Goal: Information Seeking & Learning: Learn about a topic

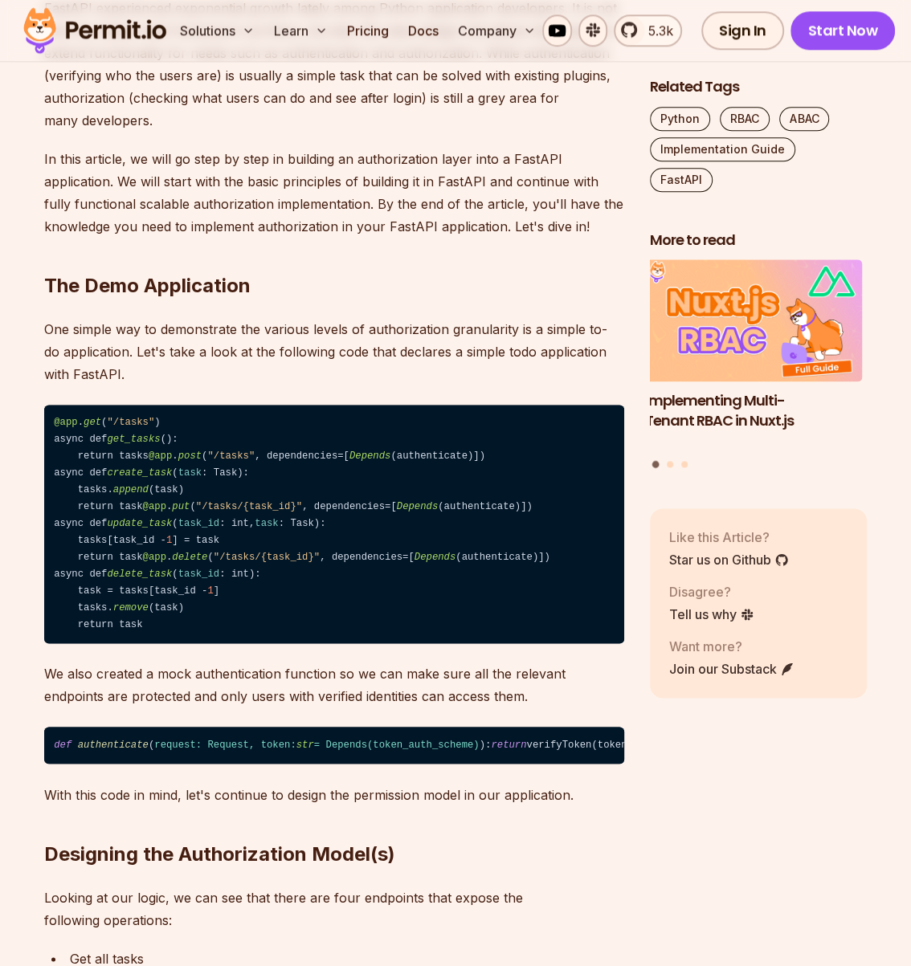
scroll to position [1157, 0]
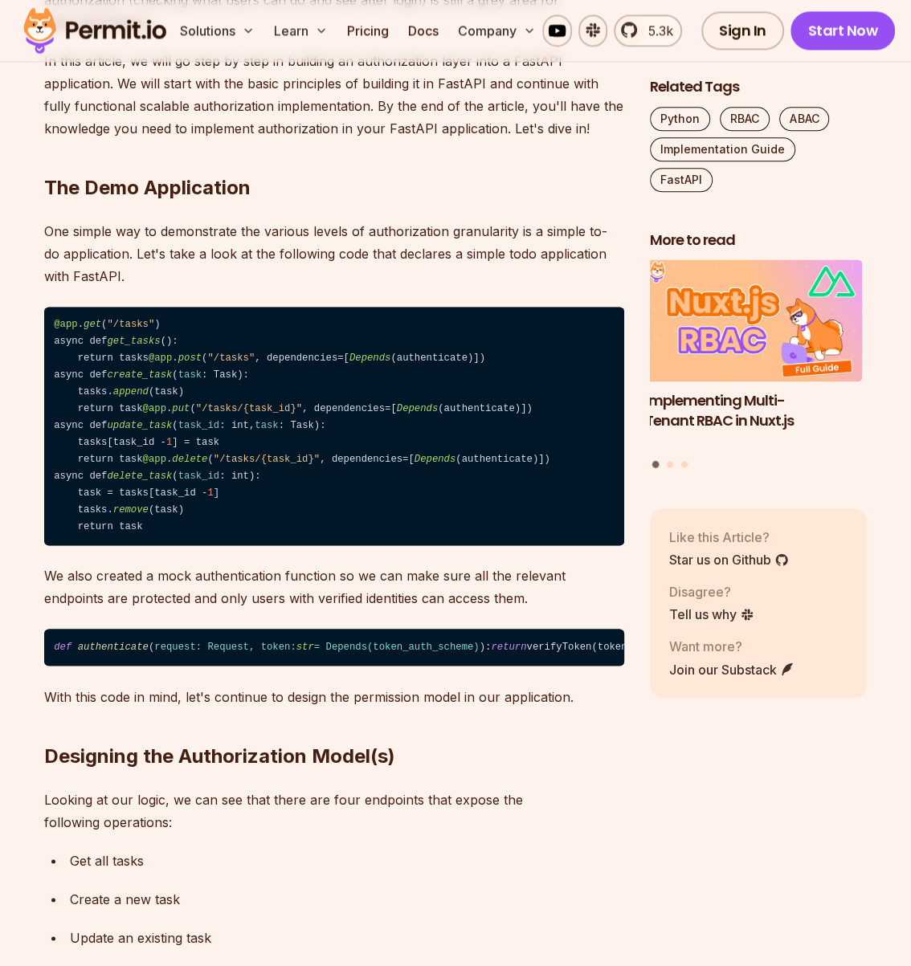
drag, startPoint x: 124, startPoint y: 218, endPoint x: 341, endPoint y: 236, distance: 217.6
click at [341, 307] on code "@app . get ( "/tasks" ) async def get_tasks (): return tasks @app . post ( "/ta…" at bounding box center [334, 426] width 580 height 239
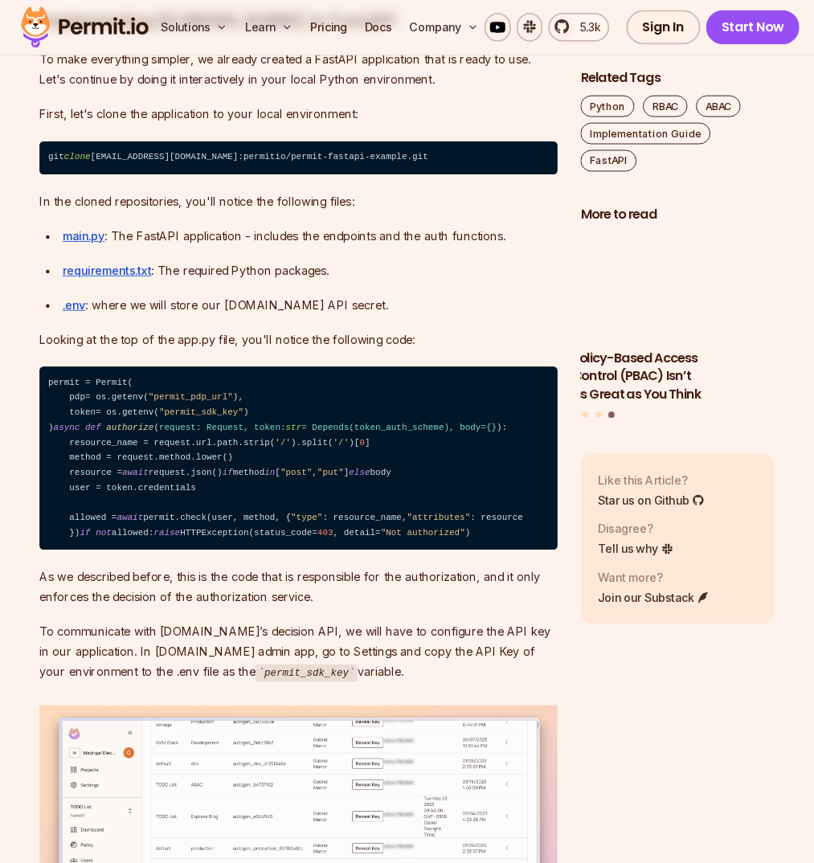
scroll to position [5783, 0]
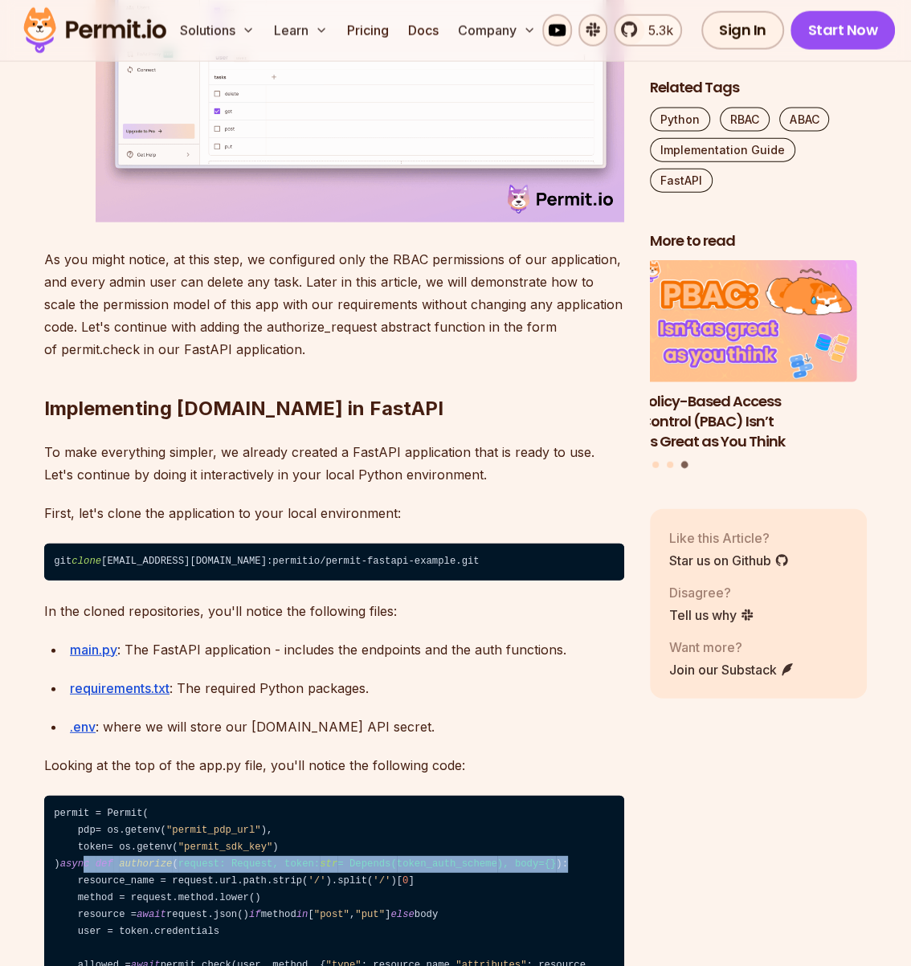
drag, startPoint x: 75, startPoint y: 290, endPoint x: 523, endPoint y: 304, distance: 448.4
click at [523, 796] on code "permit = Permit( pdp= os.getenv( "permit_pdp_url" ), token= os.getenv( "permit_…" at bounding box center [334, 899] width 580 height 206
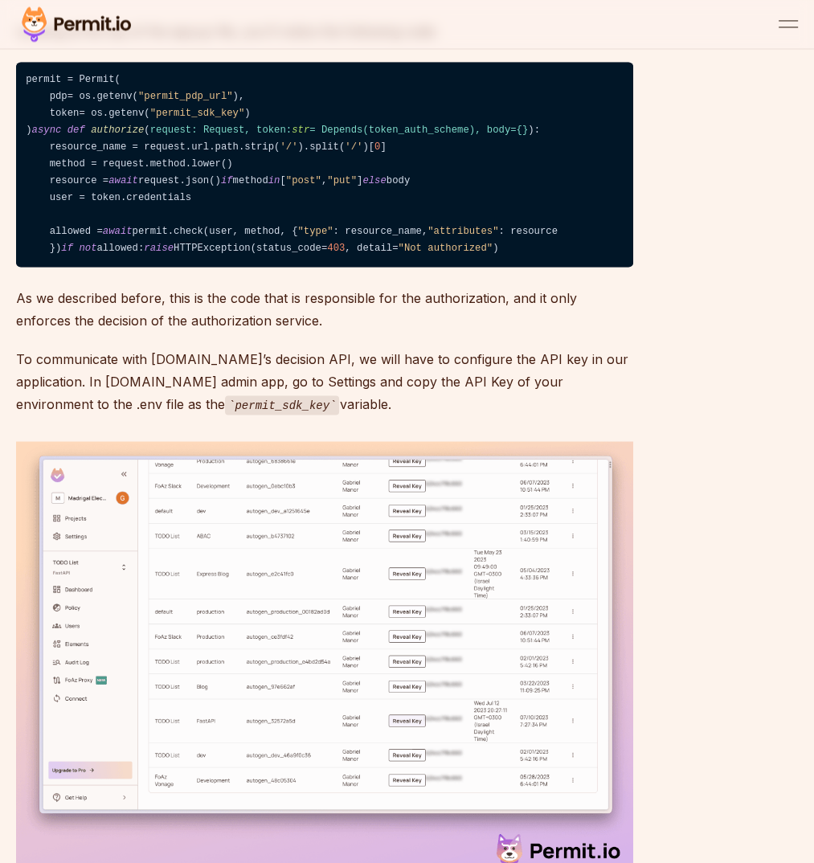
scroll to position [6557, 0]
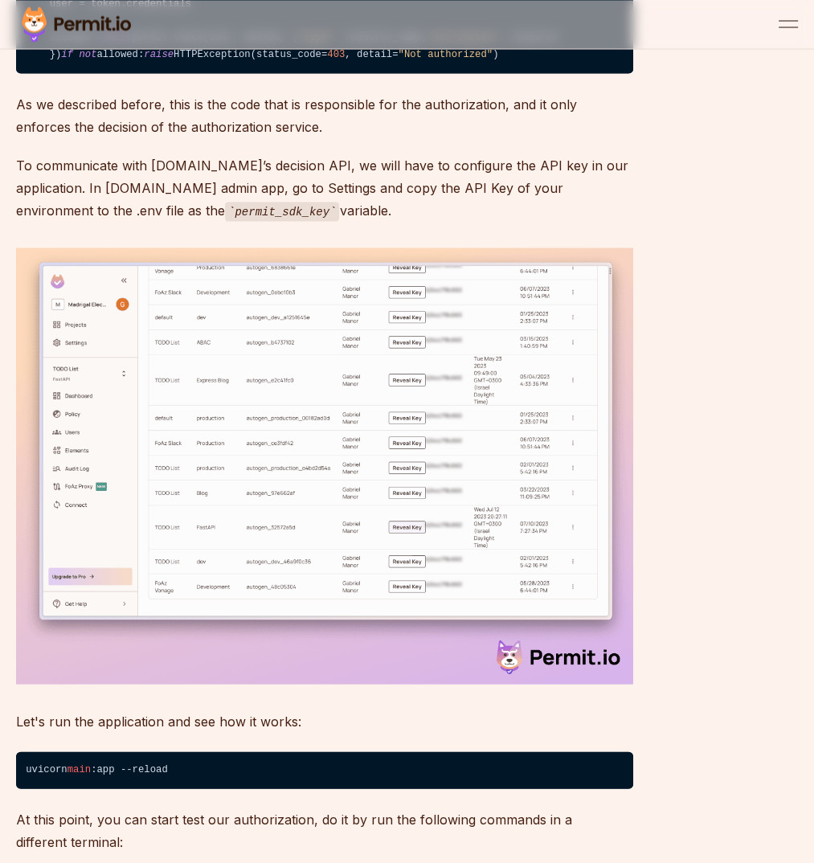
drag, startPoint x: 145, startPoint y: 451, endPoint x: 214, endPoint y: 469, distance: 72.3
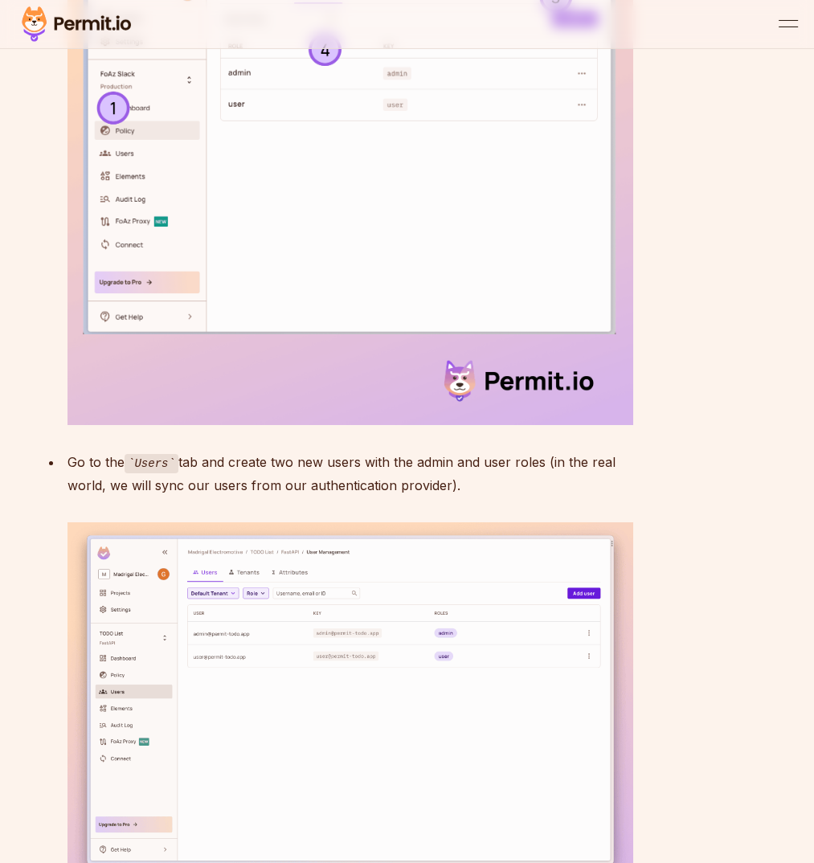
scroll to position [3134, 0]
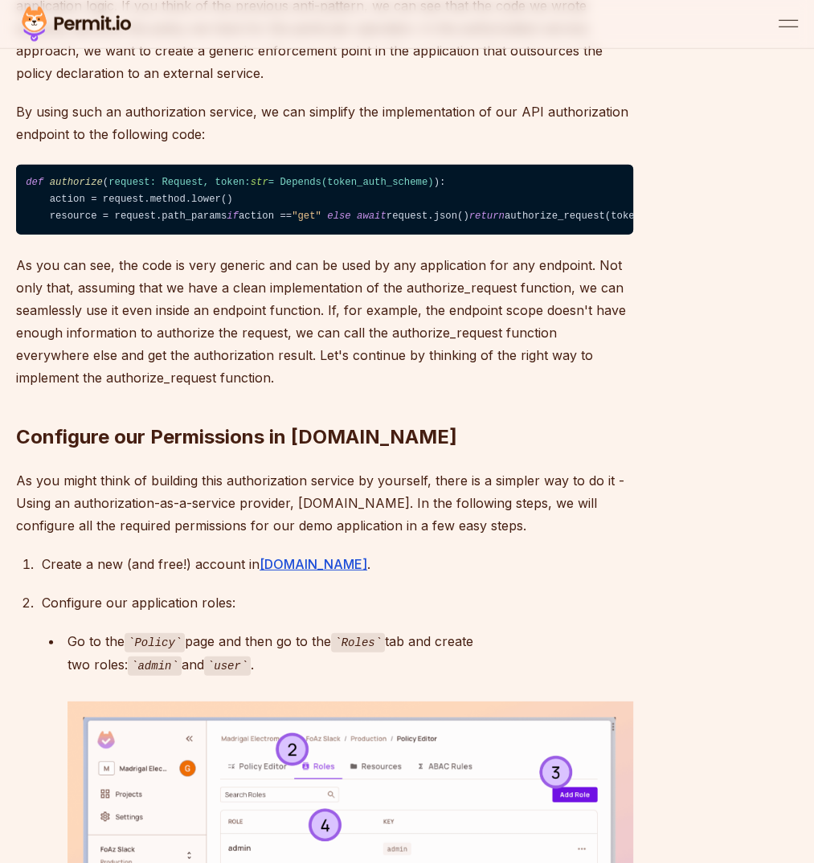
click at [55, 22] on img at bounding box center [76, 24] width 120 height 42
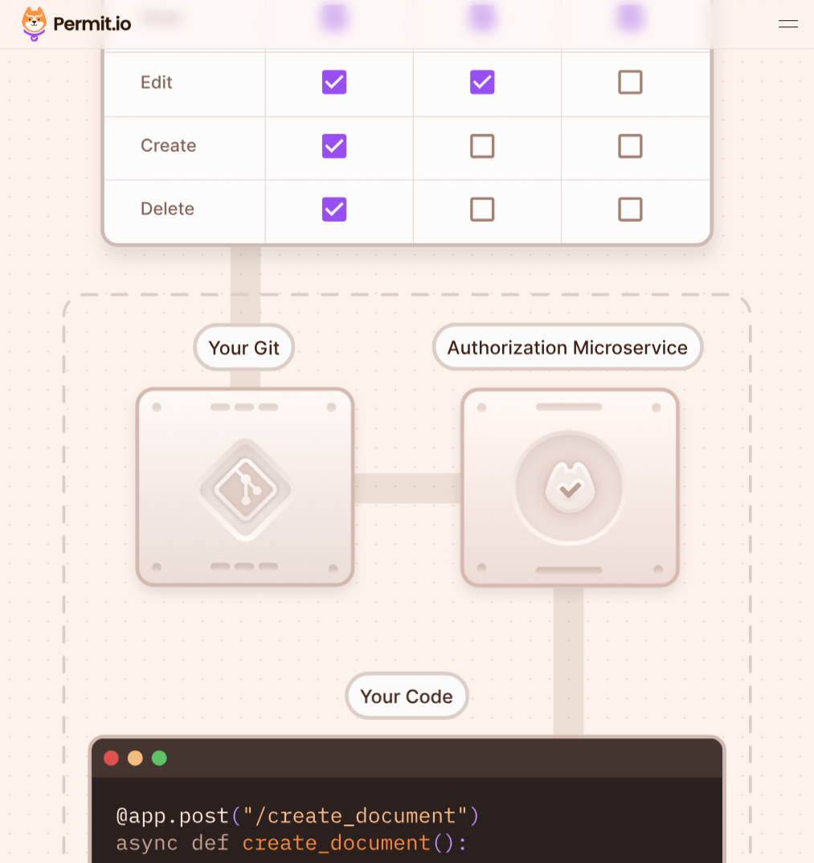
scroll to position [871, 0]
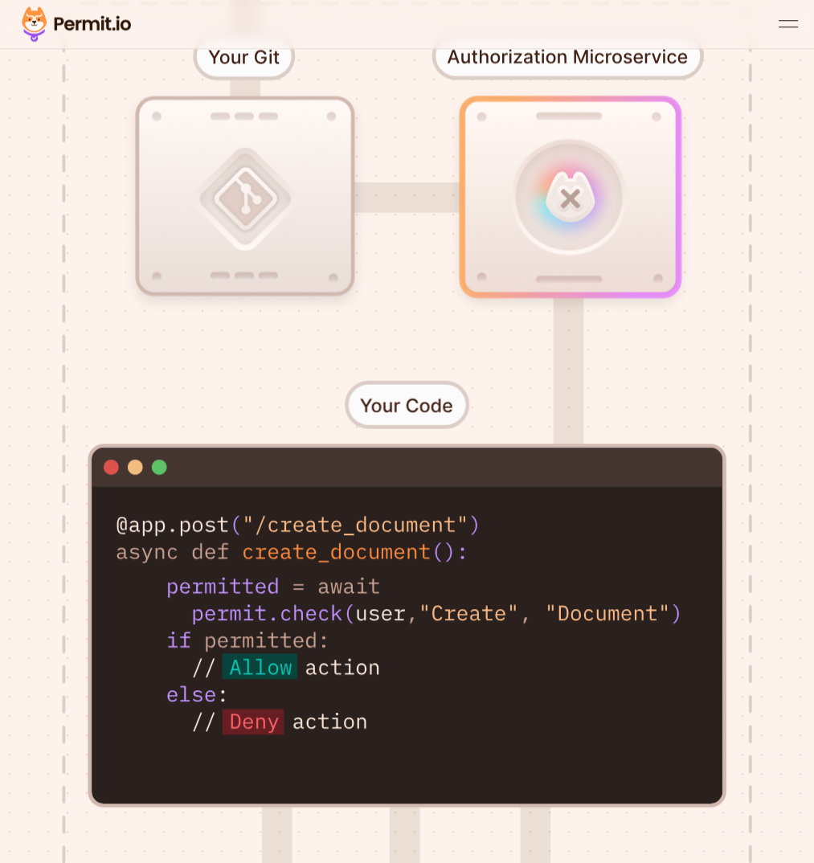
click at [165, 541] on div at bounding box center [407, 315] width 814 height 1802
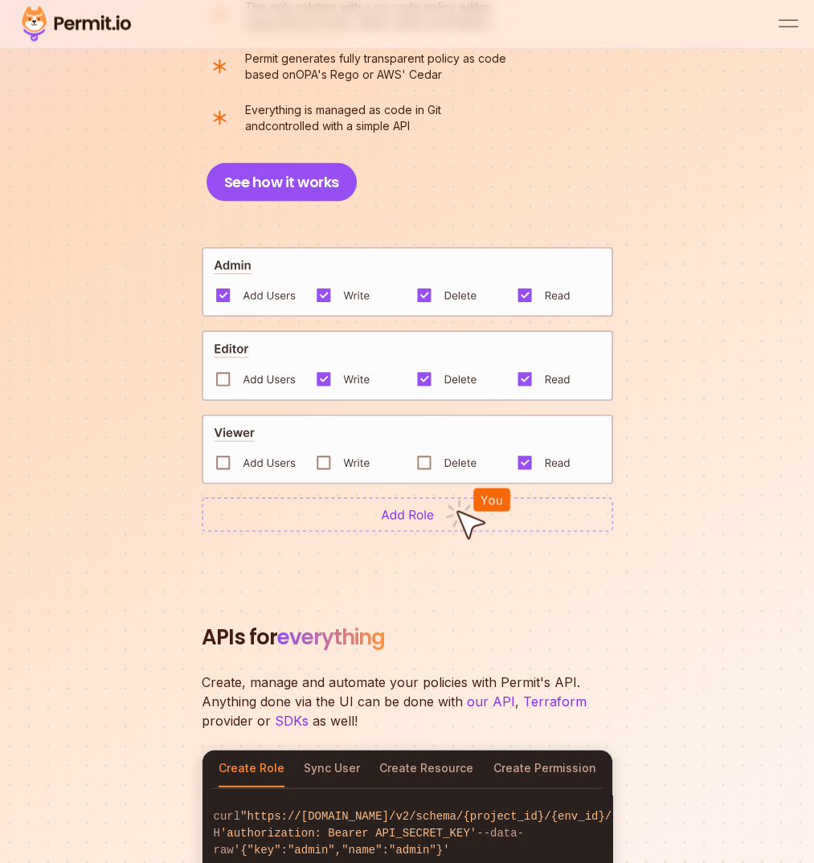
scroll to position [2712, 0]
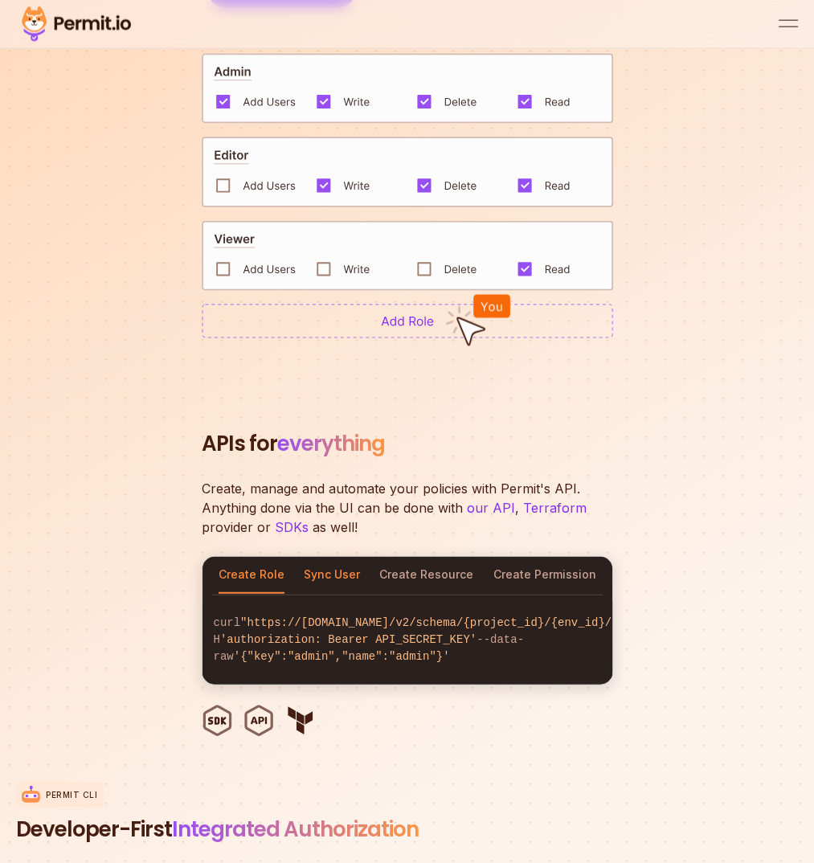
click at [324, 557] on button "Sync User" at bounding box center [332, 575] width 56 height 37
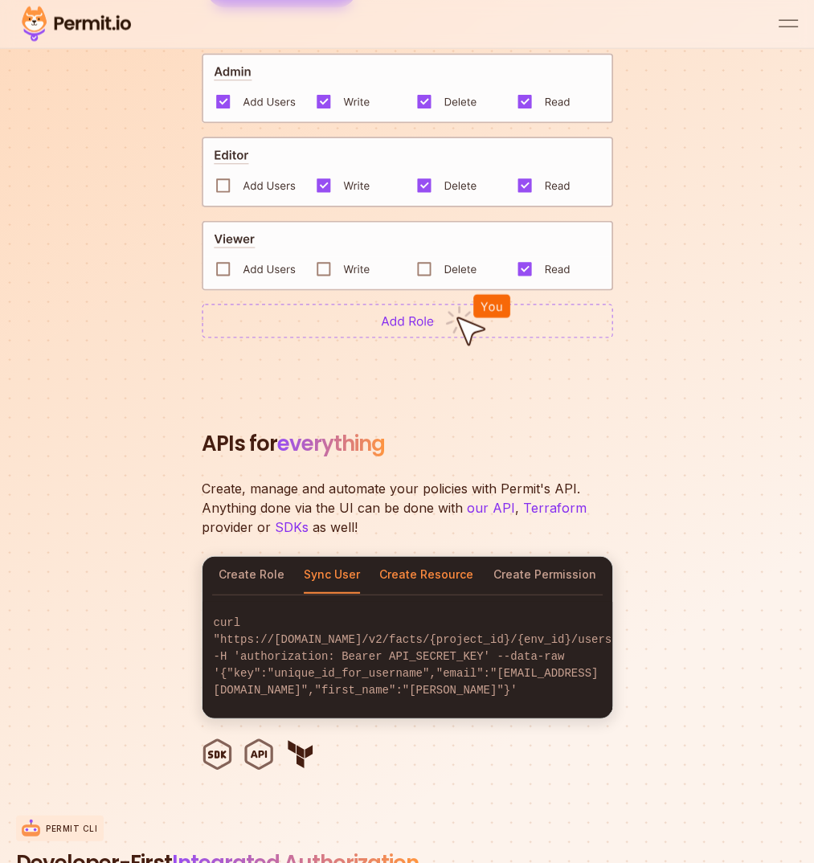
click at [422, 557] on button "Create Resource" at bounding box center [426, 575] width 94 height 37
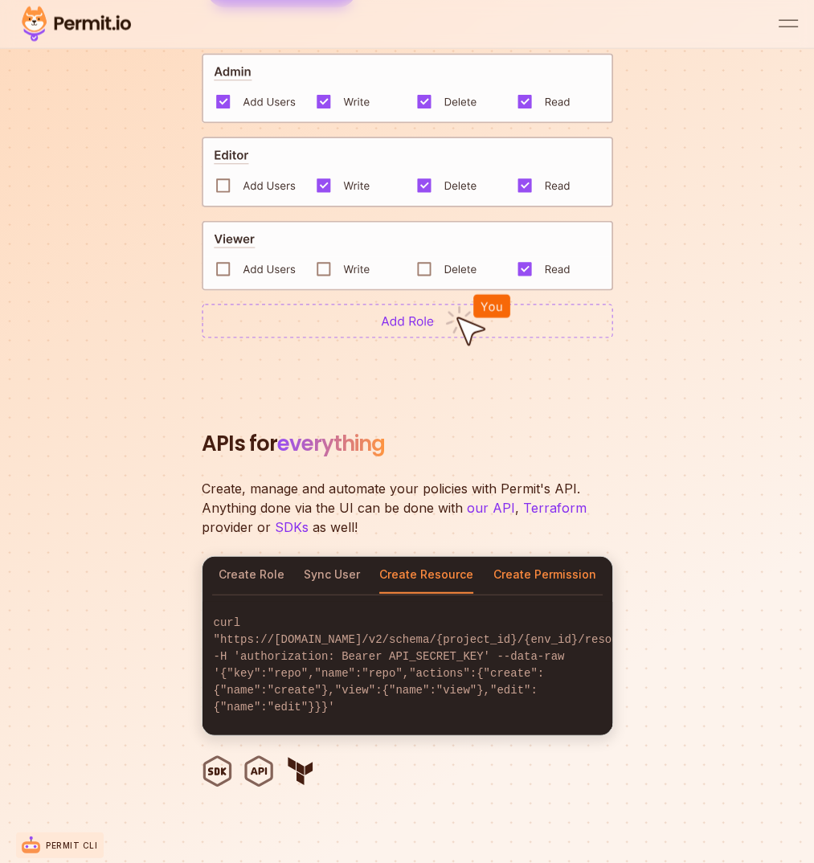
click at [529, 557] on button "Create Permission" at bounding box center [543, 575] width 103 height 37
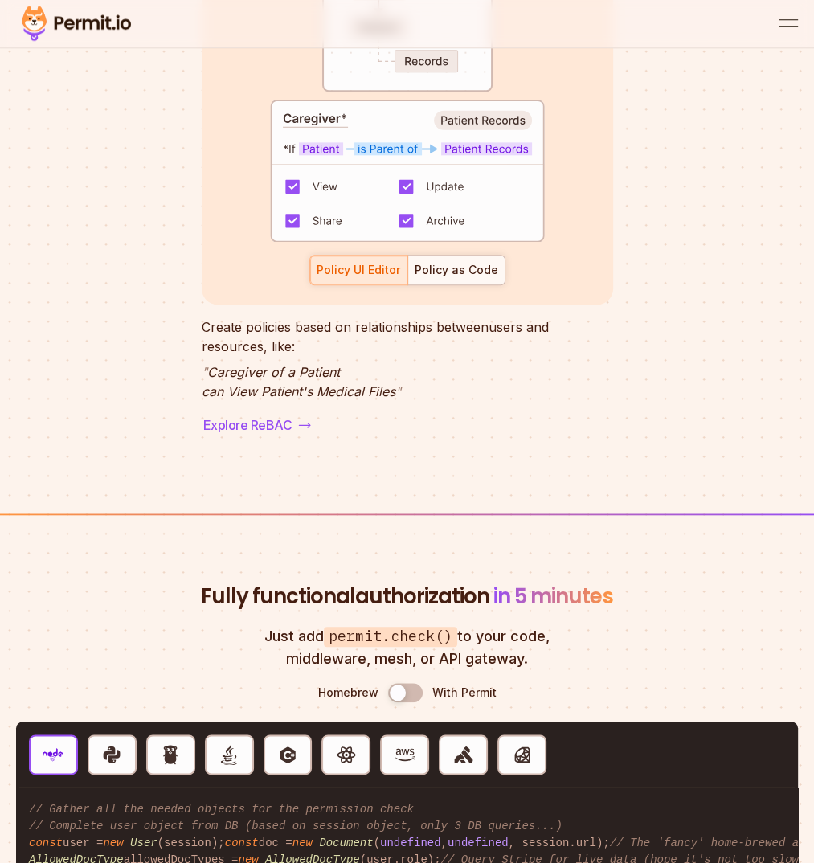
scroll to position [5424, 0]
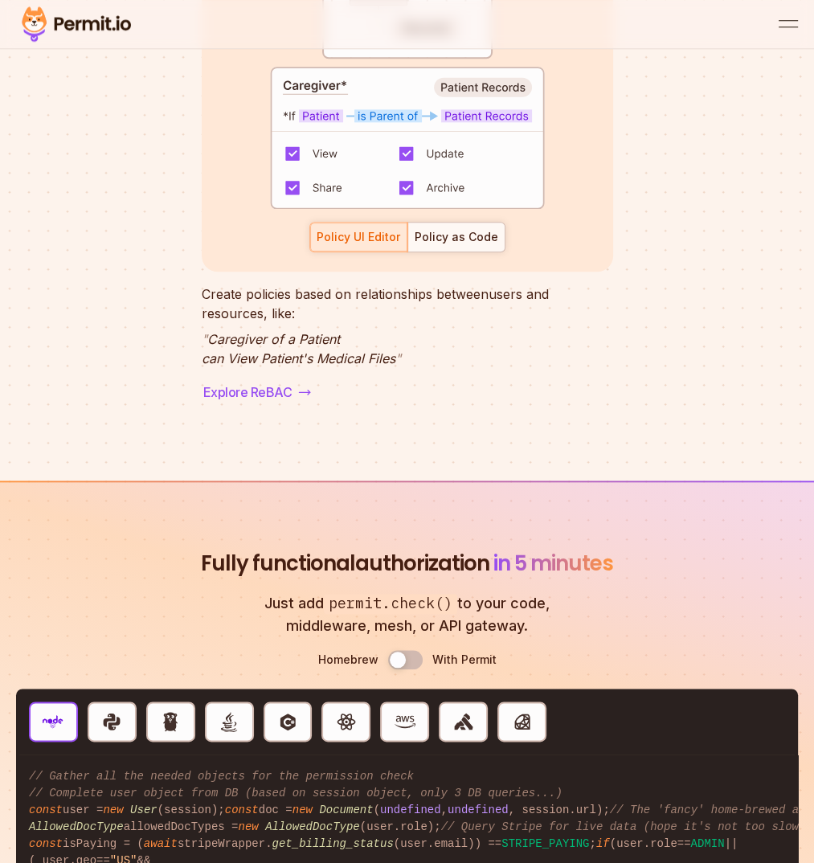
click at [402, 650] on button "Use setting" at bounding box center [405, 659] width 35 height 19
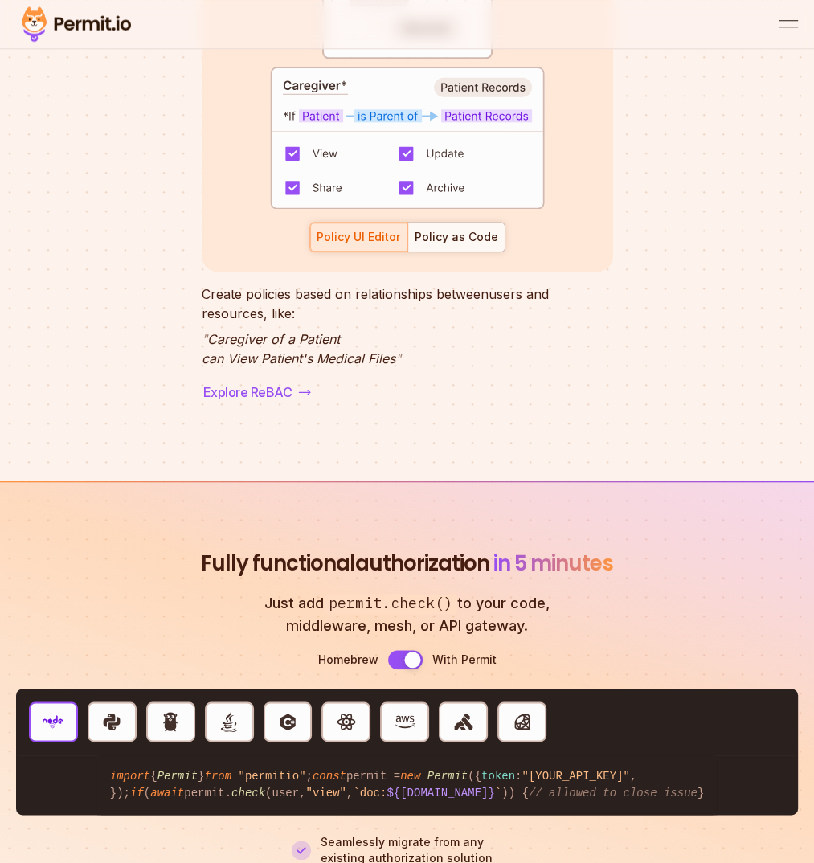
click at [402, 650] on button "Use setting" at bounding box center [405, 659] width 35 height 19
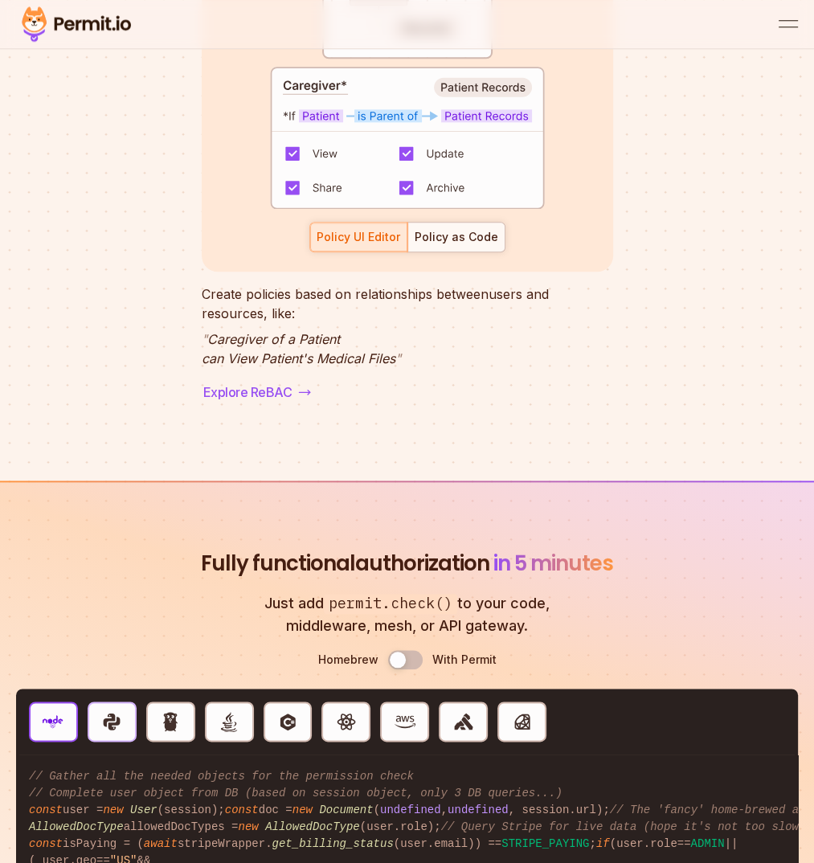
click at [93, 701] on button "Python" at bounding box center [112, 721] width 49 height 40
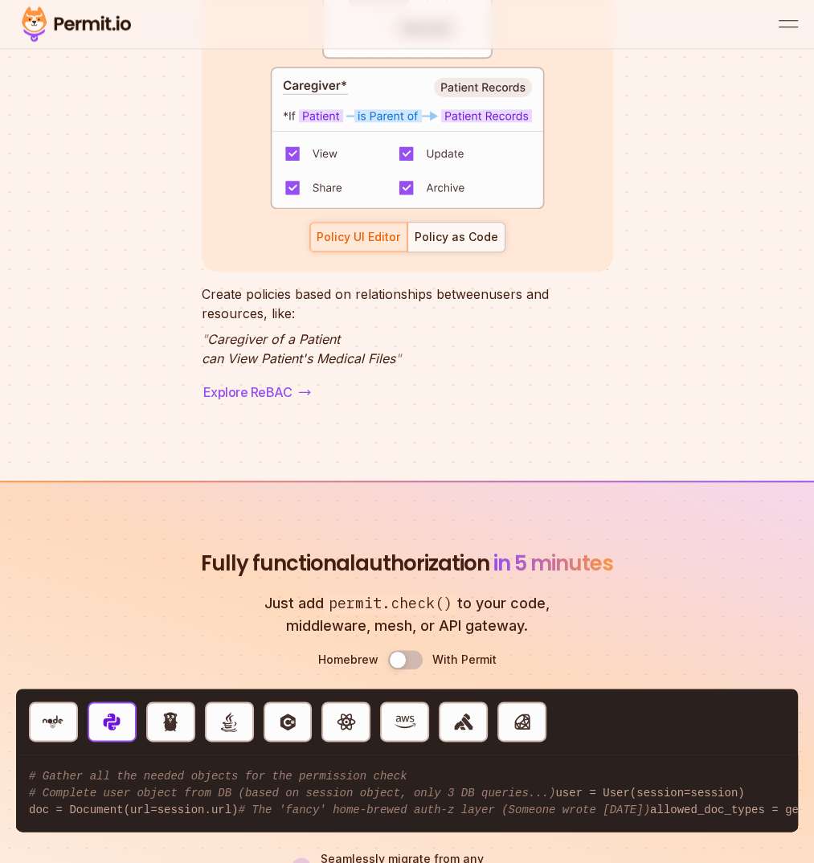
click at [401, 650] on button "Use setting" at bounding box center [405, 659] width 35 height 19
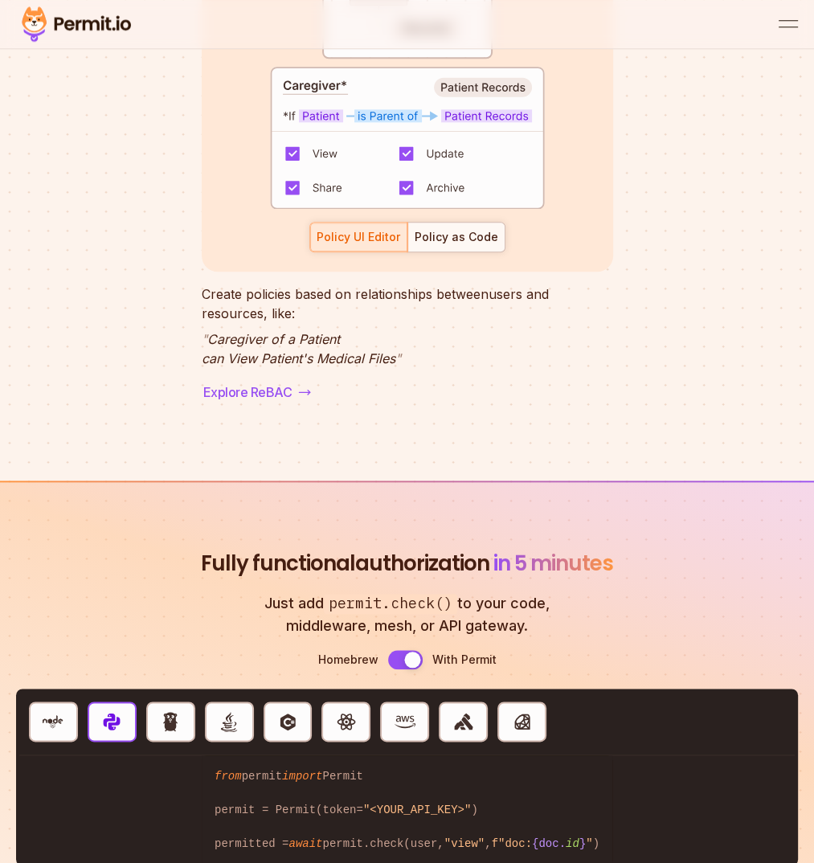
click at [401, 650] on button "Use setting" at bounding box center [405, 659] width 35 height 19
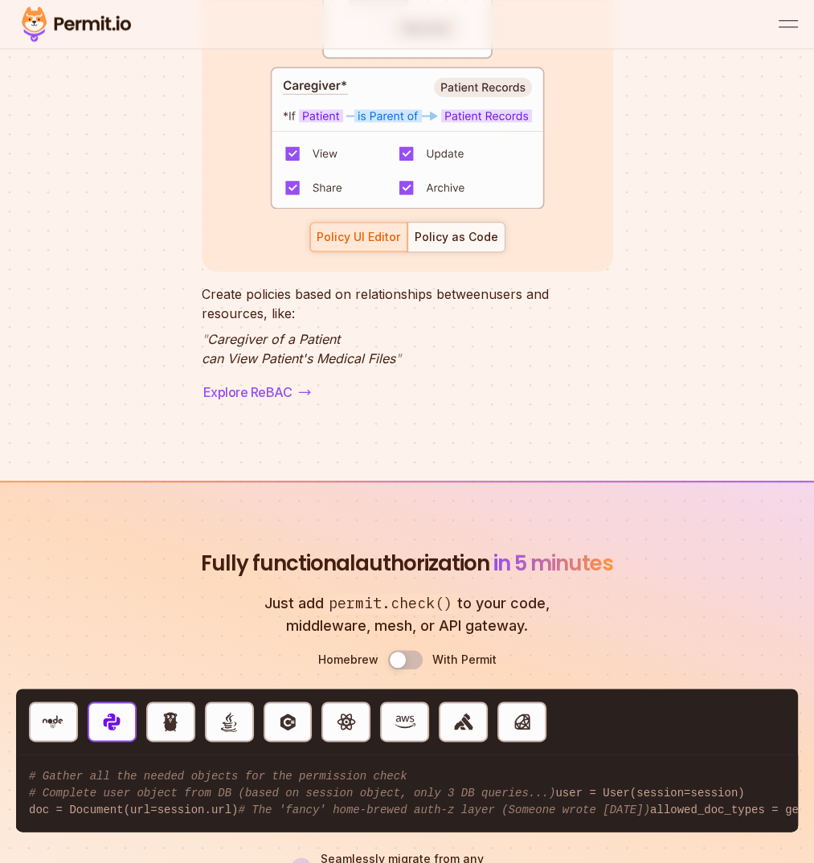
click at [405, 650] on button "Use setting" at bounding box center [405, 659] width 35 height 19
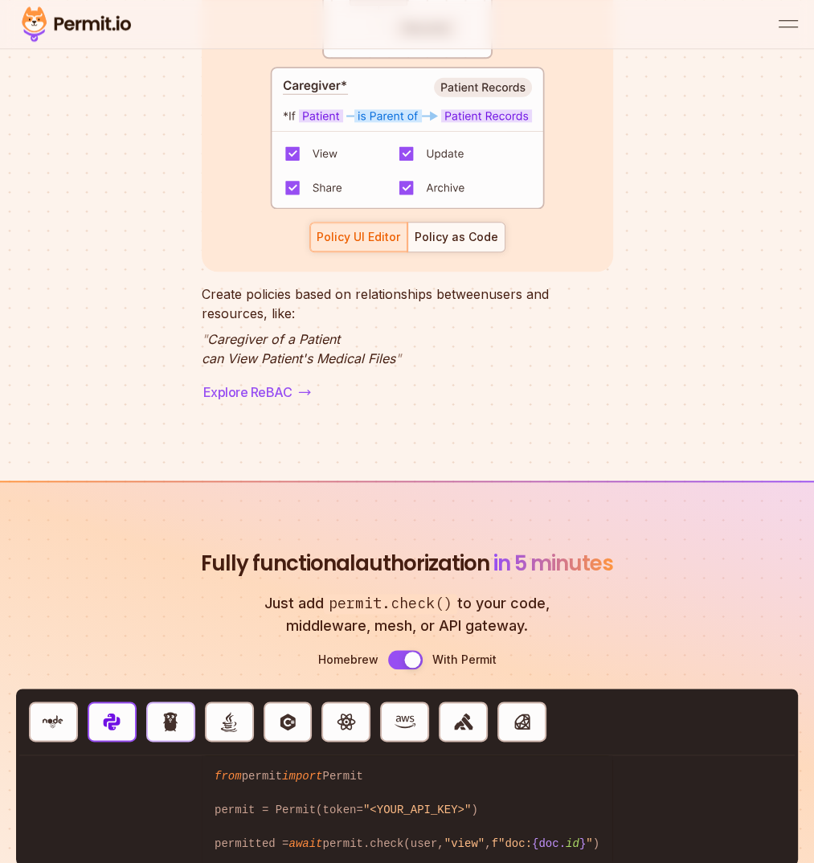
click at [168, 711] on img "button" at bounding box center [170, 721] width 21 height 21
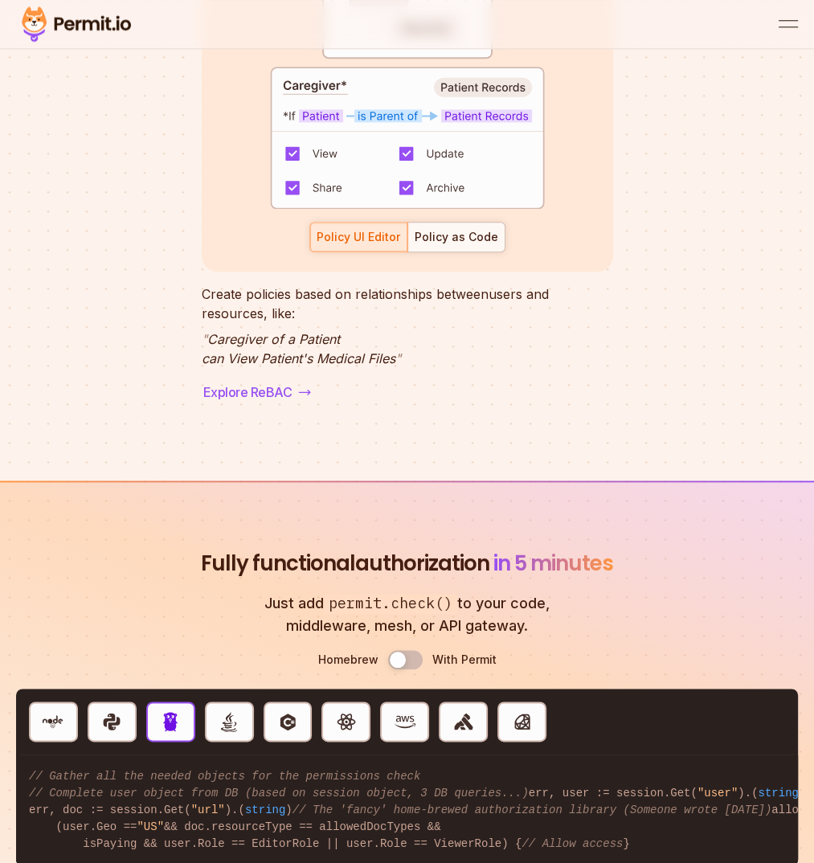
click at [401, 650] on button "Use setting" at bounding box center [405, 659] width 35 height 19
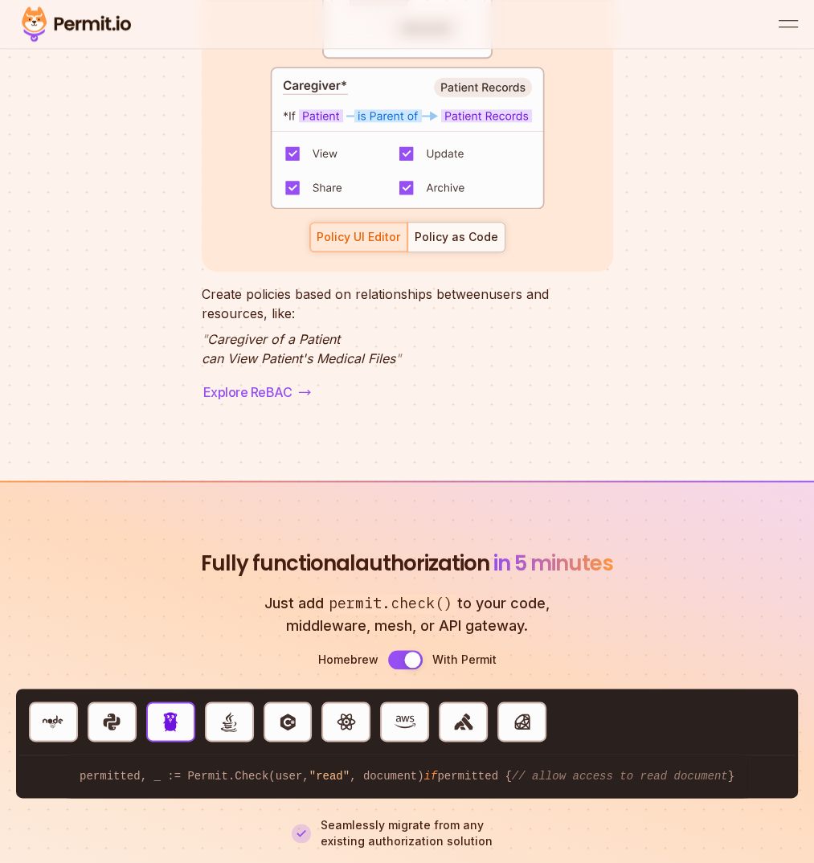
click at [401, 650] on button "Use setting" at bounding box center [405, 659] width 35 height 19
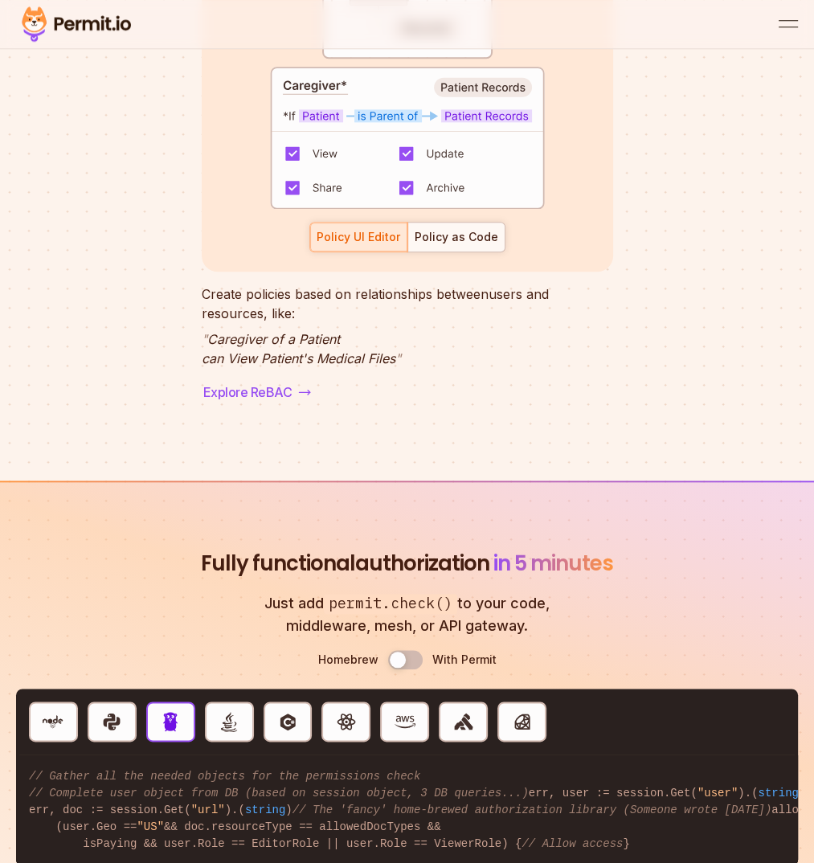
drag, startPoint x: 190, startPoint y: 533, endPoint x: 306, endPoint y: 537, distance: 116.5
click at [306, 755] on code "// Gather all the needed objects for the permissions check // Complete user obj…" at bounding box center [406, 810] width 781 height 110
click at [110, 701] on button "Python" at bounding box center [112, 721] width 49 height 40
